Goal: Task Accomplishment & Management: Use online tool/utility

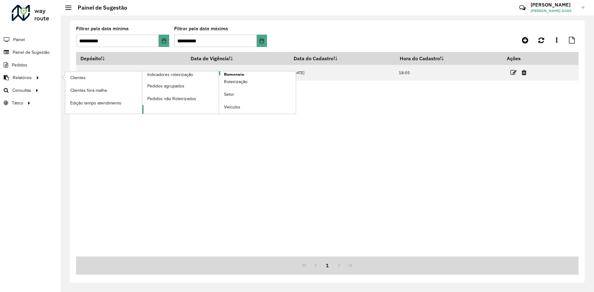
click at [242, 74] on span "Romaneio" at bounding box center [234, 74] width 20 height 6
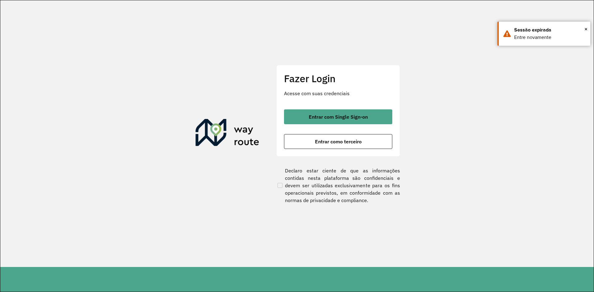
click at [355, 106] on div "Fazer Login Acesse com suas credenciais Entrar com Single Sign-on Entrar como t…" at bounding box center [338, 111] width 124 height 92
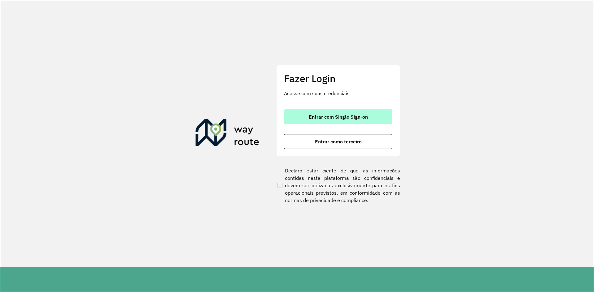
click at [361, 113] on button "Entrar com Single Sign-on" at bounding box center [338, 116] width 108 height 15
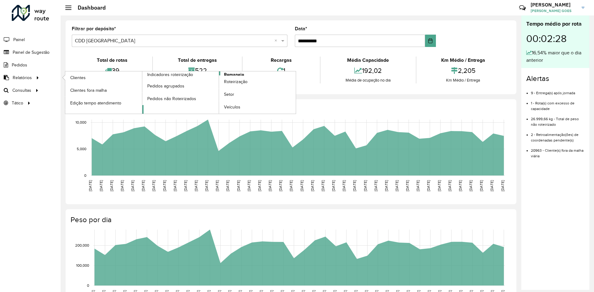
click at [242, 74] on span "Romaneio" at bounding box center [234, 74] width 20 height 6
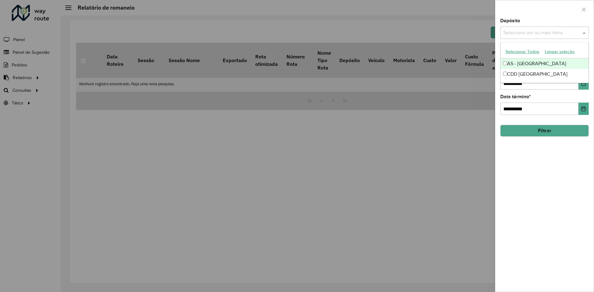
click at [537, 35] on input "text" at bounding box center [541, 32] width 79 height 7
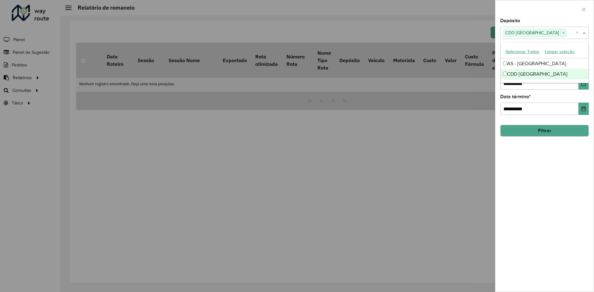
click at [545, 168] on div "**********" at bounding box center [544, 155] width 98 height 273
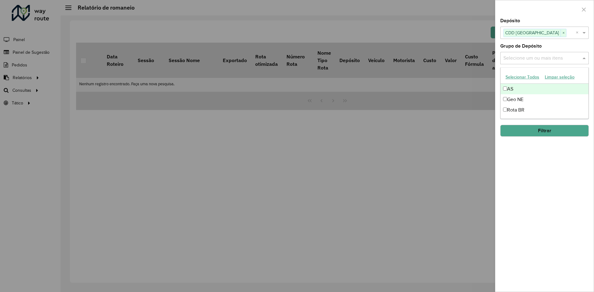
click at [571, 63] on div "Selecione um ou mais itens" at bounding box center [544, 58] width 88 height 12
click at [508, 110] on div "Rota BR" at bounding box center [544, 110] width 88 height 11
click at [534, 156] on div "**********" at bounding box center [544, 155] width 98 height 273
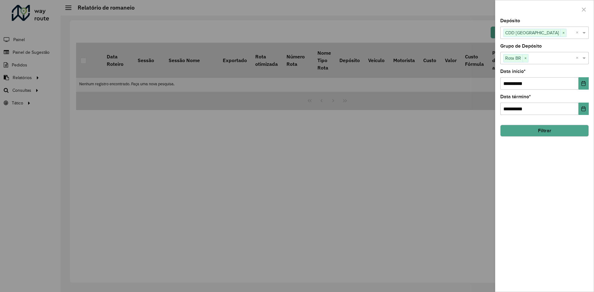
click at [541, 131] on button "Filtrar" at bounding box center [544, 131] width 88 height 12
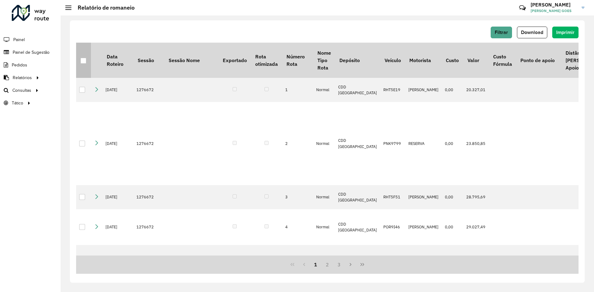
click at [87, 58] on th at bounding box center [83, 60] width 15 height 35
click at [85, 59] on div at bounding box center [83, 61] width 6 height 6
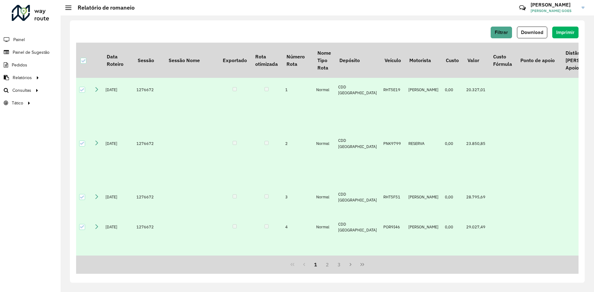
click at [537, 26] on div "Filtrar Download Imprimir Data Roteiro Sessão Sessão Nome Exportado Rota otimiz…" at bounding box center [327, 151] width 515 height 263
click at [538, 31] on span "Download" at bounding box center [532, 32] width 22 height 5
